Goal: Use online tool/utility: Utilize a website feature to perform a specific function

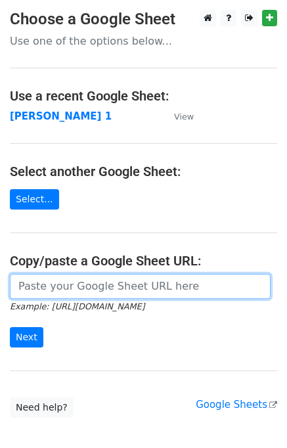
click at [43, 289] on input "url" at bounding box center [140, 286] width 261 height 25
paste input "[URL][DOMAIN_NAME]"
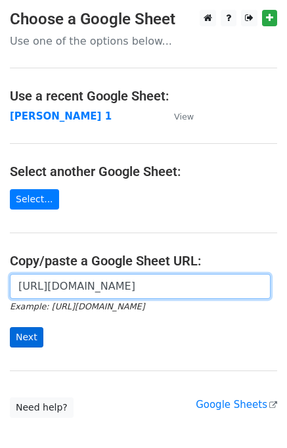
scroll to position [0, 296]
type input "[URL][DOMAIN_NAME]"
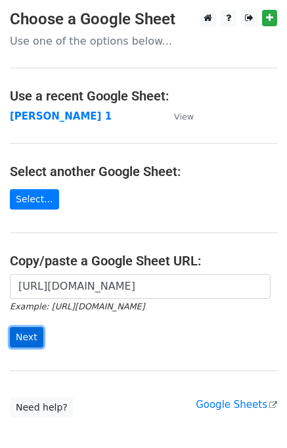
scroll to position [0, 0]
click at [28, 339] on input "Next" at bounding box center [27, 337] width 34 height 20
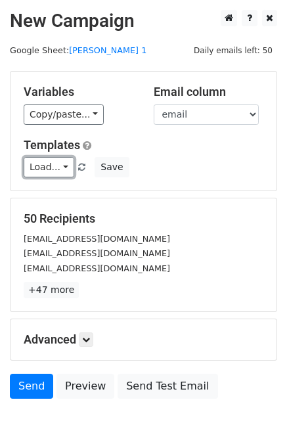
drag, startPoint x: 37, startPoint y: 174, endPoint x: 53, endPoint y: 186, distance: 19.2
click at [38, 174] on link "Load..." at bounding box center [49, 167] width 51 height 20
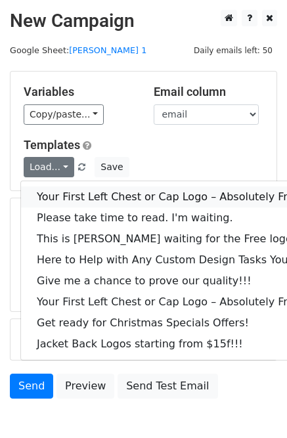
drag, startPoint x: 59, startPoint y: 193, endPoint x: 9, endPoint y: 219, distance: 57.0
click at [60, 193] on link "Your First Left Chest or Cap Logo – Absolutely Free" at bounding box center [177, 197] width 313 height 21
